Goal: Information Seeking & Learning: Learn about a topic

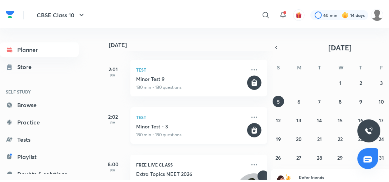
scroll to position [142, 0]
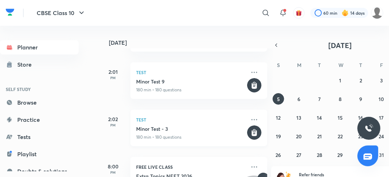
click at [204, 127] on h5 "Minor Test - 3" at bounding box center [191, 129] width 110 height 7
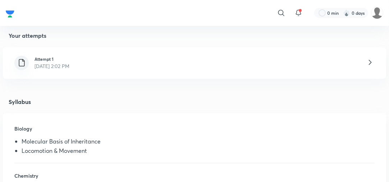
scroll to position [151, 0]
click at [188, 64] on div "Attempt 1 [DATE] 2:02 PM" at bounding box center [194, 63] width 383 height 32
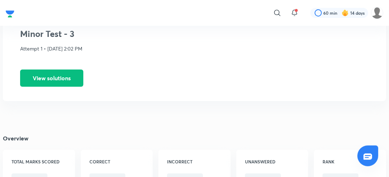
scroll to position [54, 0]
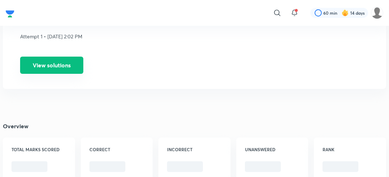
click at [79, 69] on button "View solutions" at bounding box center [51, 65] width 63 height 17
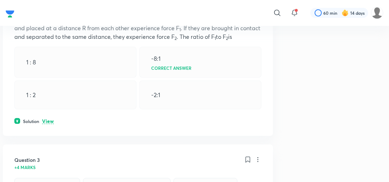
scroll to position [376, 0]
click at [46, 122] on p "View" at bounding box center [48, 121] width 12 height 5
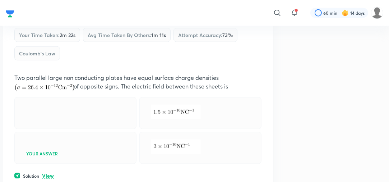
scroll to position [611, 0]
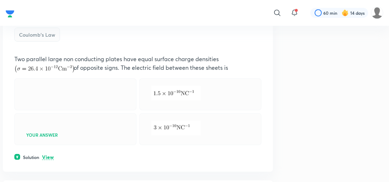
click at [49, 160] on p "View" at bounding box center [48, 156] width 12 height 5
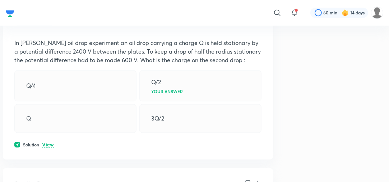
scroll to position [964, 0]
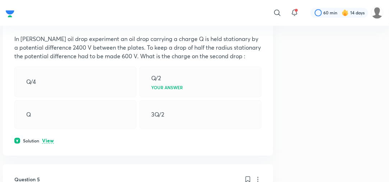
click at [47, 144] on p "View" at bounding box center [48, 140] width 12 height 5
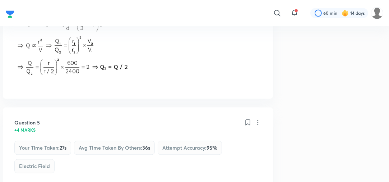
scroll to position [1095, 0]
drag, startPoint x: 121, startPoint y: 148, endPoint x: 117, endPoint y: 85, distance: 63.0
drag, startPoint x: 117, startPoint y: 85, endPoint x: 319, endPoint y: 70, distance: 202.4
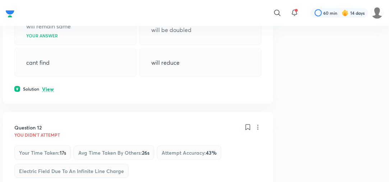
scroll to position [2636, 0]
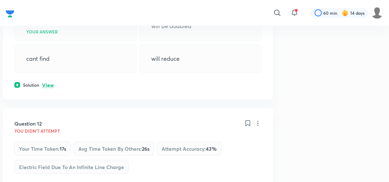
click at [43, 88] on p "View" at bounding box center [48, 85] width 12 height 5
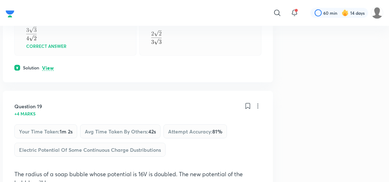
scroll to position [4359, 0]
click at [49, 70] on p "View" at bounding box center [48, 67] width 12 height 5
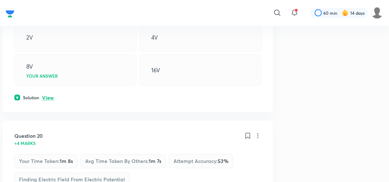
scroll to position [4734, 0]
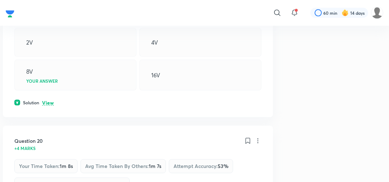
click at [46, 117] on div "Question 19 +4 marks Your time taken : 1m 2s Avg time taken by others : 42s Att…" at bounding box center [138, 21] width 270 height 191
click at [50, 106] on p "View" at bounding box center [48, 102] width 12 height 5
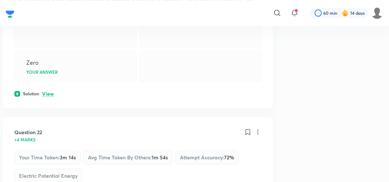
scroll to position [5231, 0]
click at [51, 96] on p "View" at bounding box center [48, 93] width 12 height 5
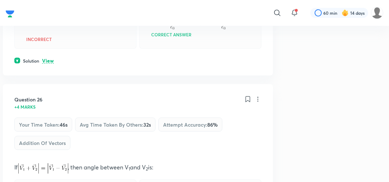
scroll to position [6267, 0]
click at [51, 63] on p "View" at bounding box center [48, 60] width 12 height 5
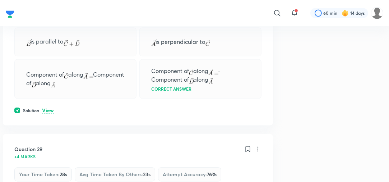
scroll to position [6897, 0]
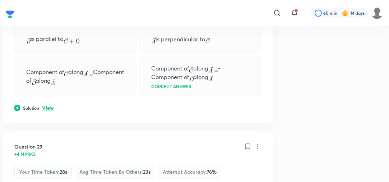
click at [52, 111] on p "View" at bounding box center [48, 107] width 12 height 5
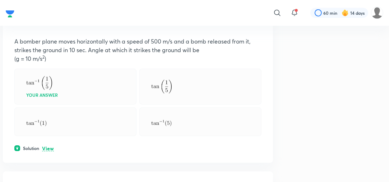
scroll to position [10355, 0]
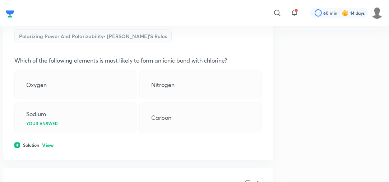
scroll to position [11729, 0]
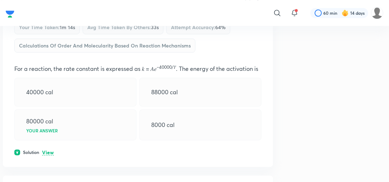
scroll to position [13111, 0]
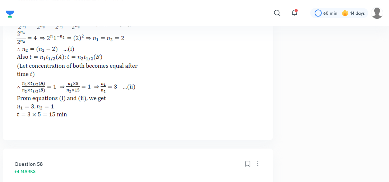
scroll to position [13096, 0]
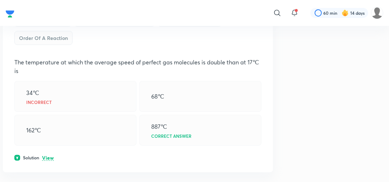
scroll to position [13679, 0]
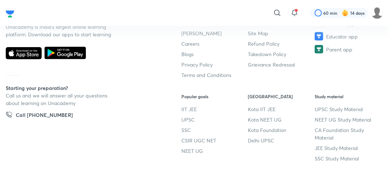
scroll to position [13904, 0]
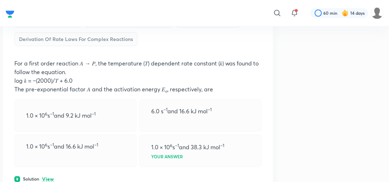
scroll to position [14916, 0]
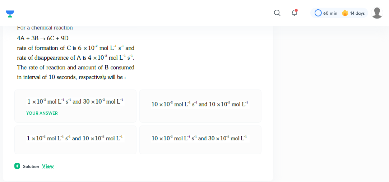
scroll to position [17829, 0]
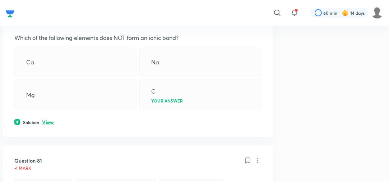
scroll to position [18330, 0]
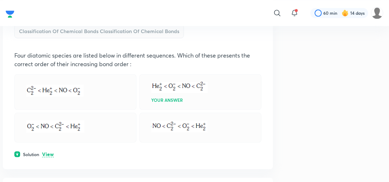
scroll to position [18732, 0]
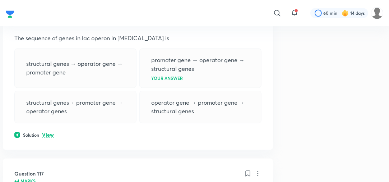
scroll to position [26332, 0]
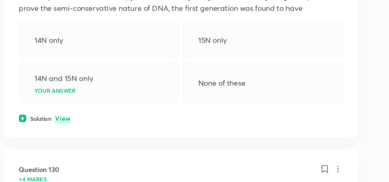
scroll to position [29002, 0]
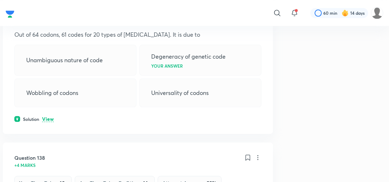
scroll to position [30500, 0]
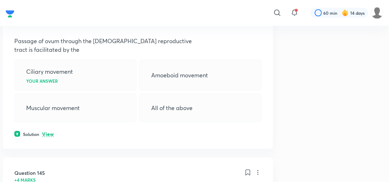
scroll to position [31949, 0]
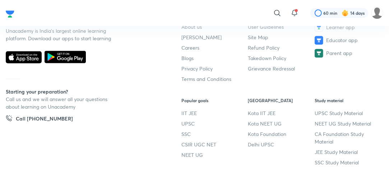
scroll to position [36732, 0]
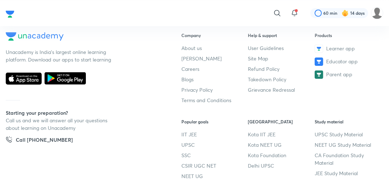
scroll to position [40010, 0]
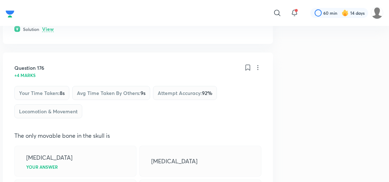
scroll to position [38946, 0]
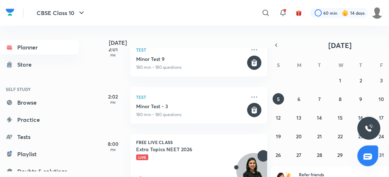
scroll to position [233, 0]
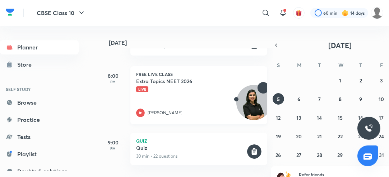
click at [138, 116] on div at bounding box center [140, 113] width 9 height 9
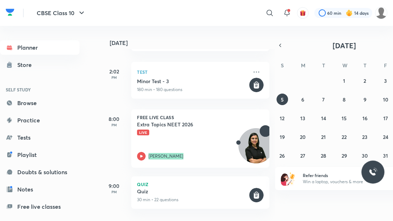
scroll to position [194, 0]
